Goal: Task Accomplishment & Management: Manage account settings

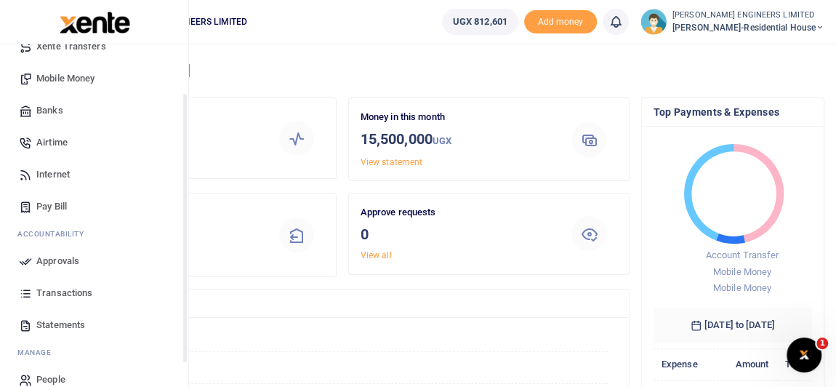
scroll to position [163, 0]
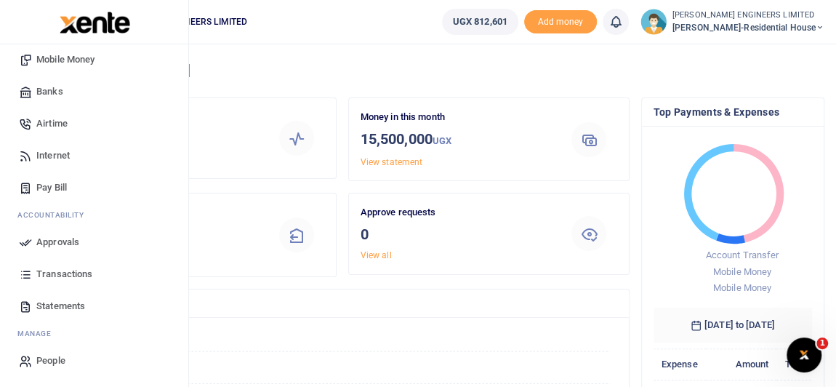
click at [65, 273] on span "Transactions" at bounding box center [64, 274] width 56 height 15
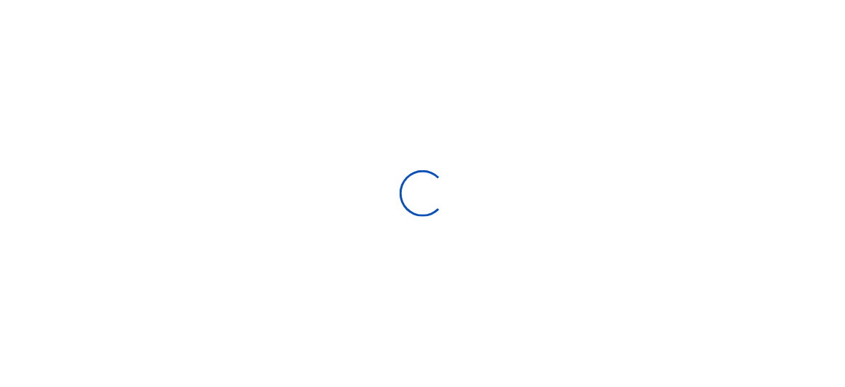
select select
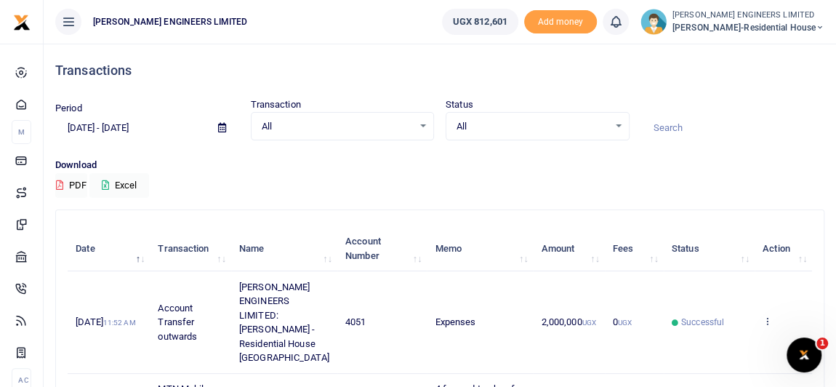
click at [221, 126] on icon at bounding box center [222, 127] width 8 height 9
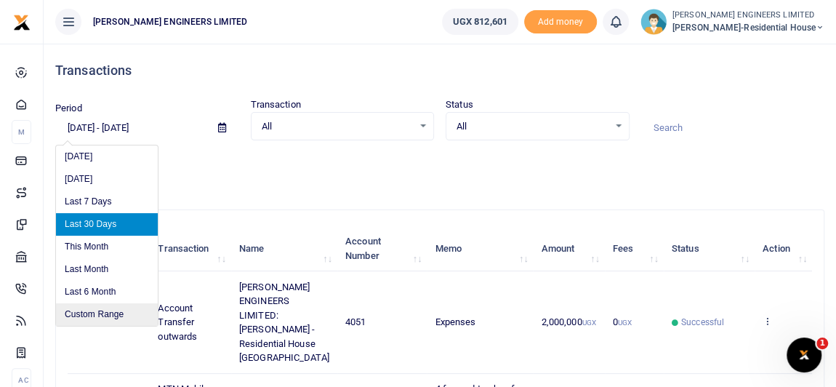
click at [104, 312] on li "Custom Range" at bounding box center [107, 314] width 102 height 23
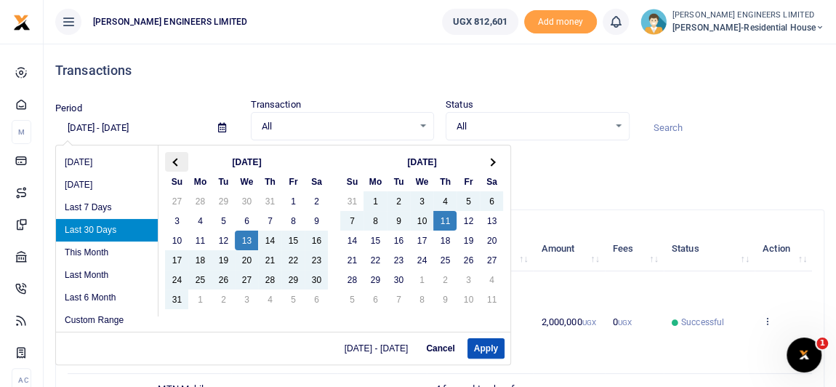
click at [178, 161] on span at bounding box center [177, 162] width 8 height 8
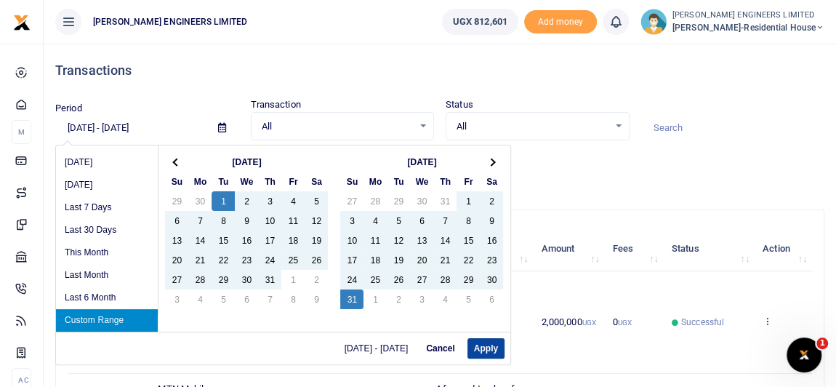
click at [486, 350] on button "Apply" at bounding box center [485, 348] width 37 height 20
type input "07/01/2025 - 08/31/2025"
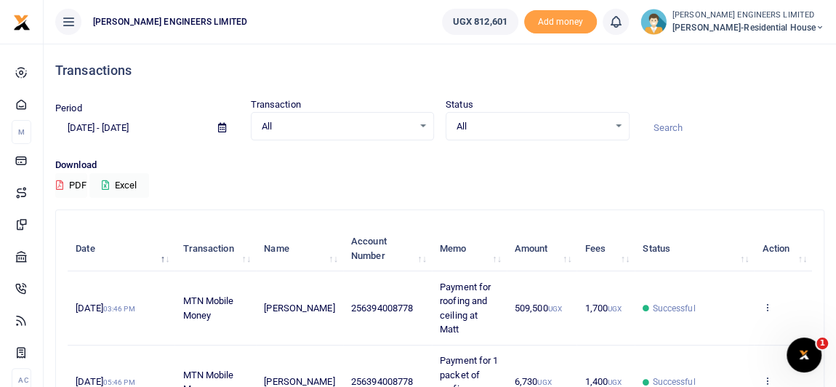
click at [79, 185] on button "PDF" at bounding box center [71, 185] width 32 height 25
